Goal: Check status: Check status

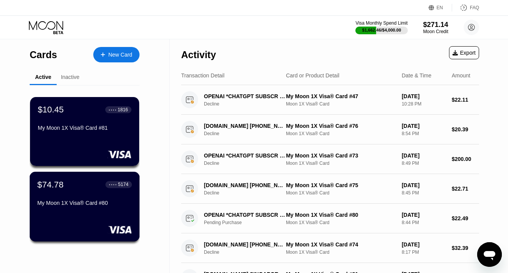
click at [69, 188] on div "$74.78 ● ● ● ● 5174" at bounding box center [84, 184] width 94 height 10
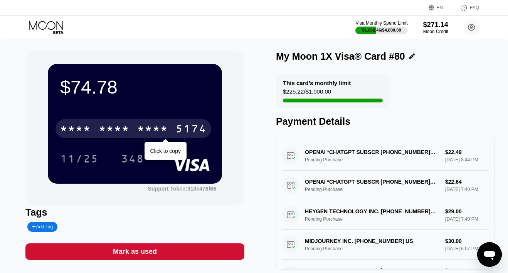
click at [128, 125] on div "* * * *" at bounding box center [114, 130] width 31 height 12
click at [128, 125] on div "[CREDIT_CARD_NUMBER]" at bounding box center [133, 128] width 156 height 19
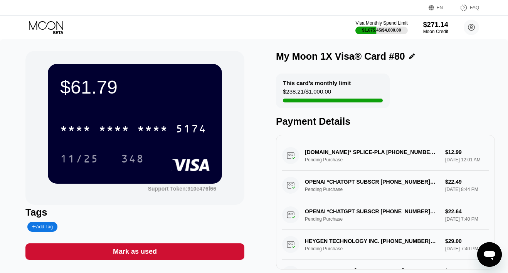
click at [50, 25] on icon at bounding box center [47, 27] width 36 height 13
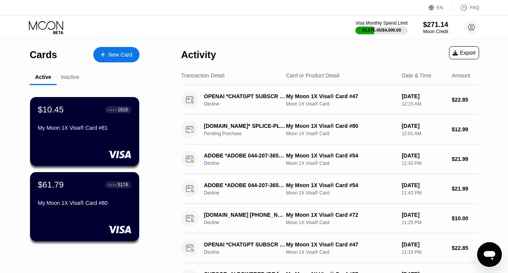
click at [72, 75] on div "Inactive" at bounding box center [70, 77] width 18 height 6
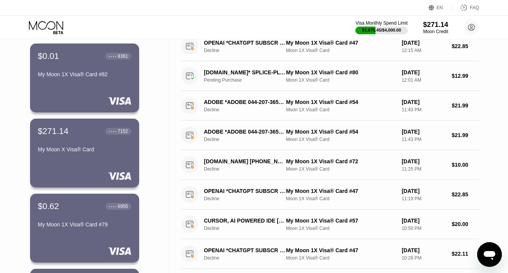
scroll to position [67, 0]
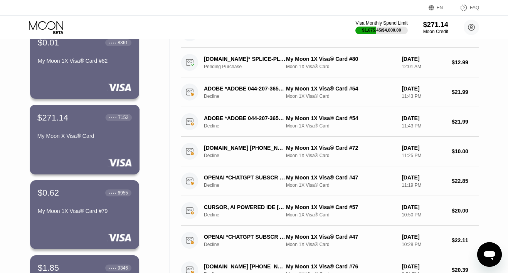
click at [84, 131] on div "$271.14 ● ● ● ● 7152 My Moon X Visa® Card" at bounding box center [84, 127] width 94 height 30
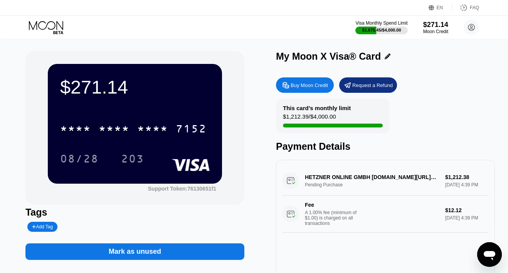
click at [40, 25] on icon at bounding box center [47, 27] width 36 height 13
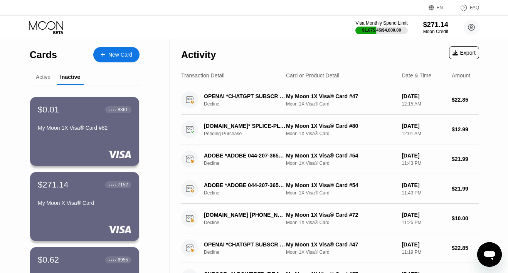
click at [44, 79] on div "Active" at bounding box center [43, 77] width 15 height 6
